Goal: Transaction & Acquisition: Purchase product/service

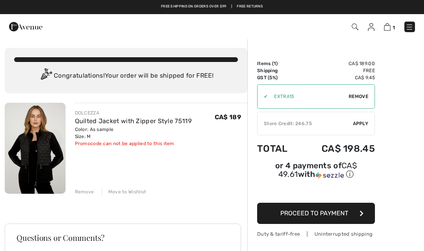
click at [28, 157] on img at bounding box center [35, 148] width 61 height 91
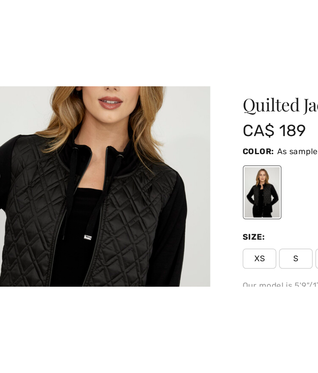
scroll to position [234, 0]
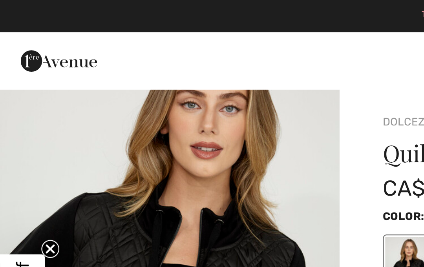
click at [142, 46] on img "2 / 4" at bounding box center [74, 138] width 148 height 223
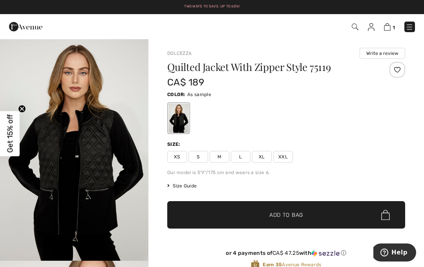
click at [413, 27] on img at bounding box center [409, 27] width 8 height 8
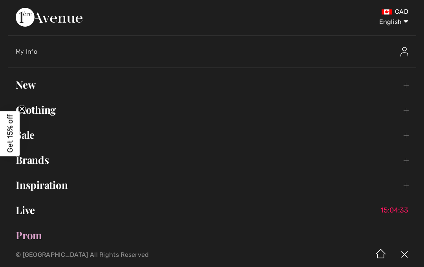
click at [52, 118] on link "Clothing Toggle submenu" at bounding box center [212, 109] width 408 height 17
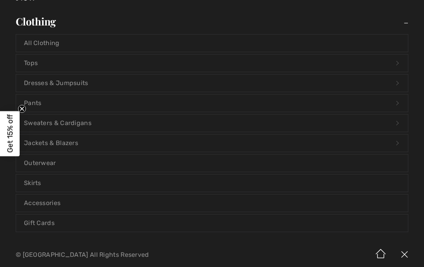
scroll to position [89, 0]
click at [49, 157] on link "Outerwear" at bounding box center [212, 162] width 392 height 17
click at [51, 159] on link "Outerwear" at bounding box center [212, 162] width 392 height 17
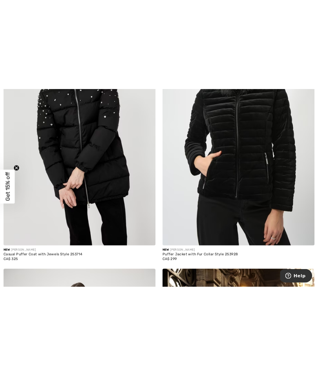
scroll to position [904, 0]
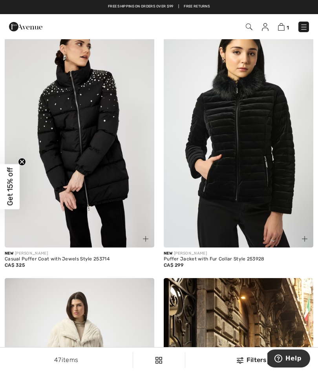
click at [4, 267] on div "47 items Filters ✖ Clear View Results 47" at bounding box center [159, 360] width 318 height 25
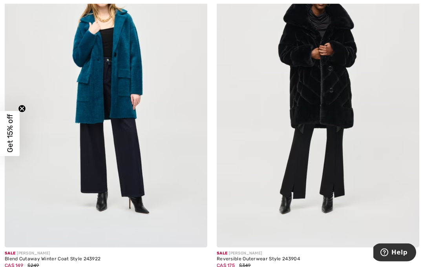
scroll to position [5868, 0]
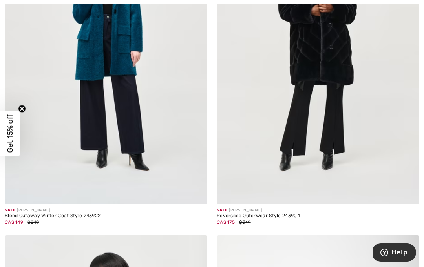
click at [127, 73] on img at bounding box center [106, 53] width 202 height 304
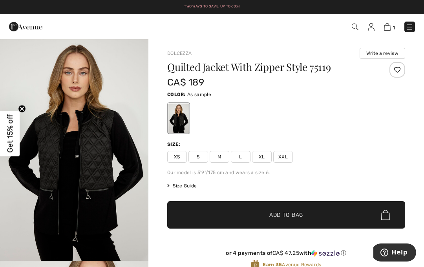
click at [413, 25] on img at bounding box center [409, 27] width 8 height 8
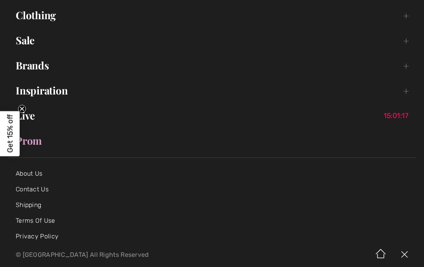
scroll to position [106, 0]
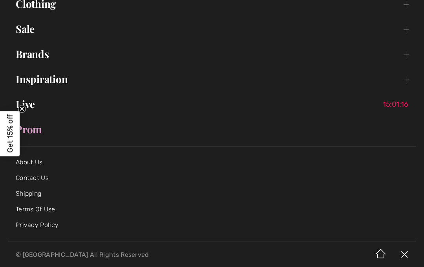
click at [41, 57] on link "Brands Open submenu" at bounding box center [212, 54] width 408 height 17
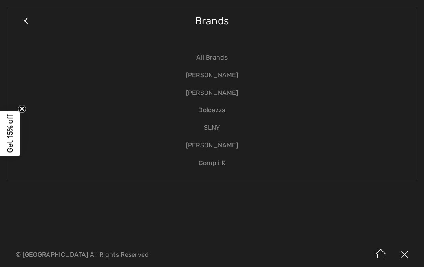
click at [226, 73] on link "[PERSON_NAME]" at bounding box center [212, 76] width 392 height 18
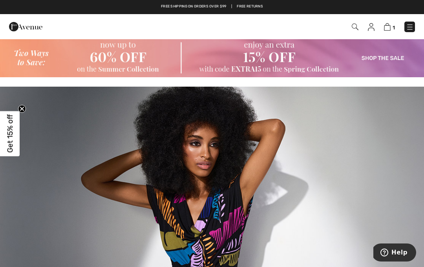
click at [356, 25] on img at bounding box center [355, 27] width 7 height 7
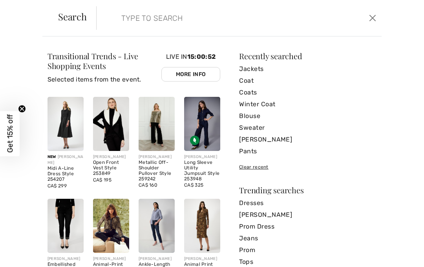
click at [125, 16] on input "search" at bounding box center [209, 18] width 189 height 24
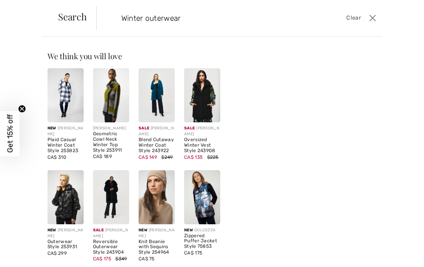
type input "Winter outerwear"
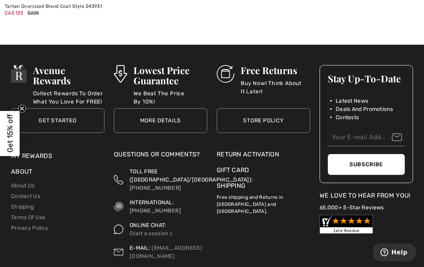
scroll to position [2570, 0]
